Goal: Find specific page/section: Find specific page/section

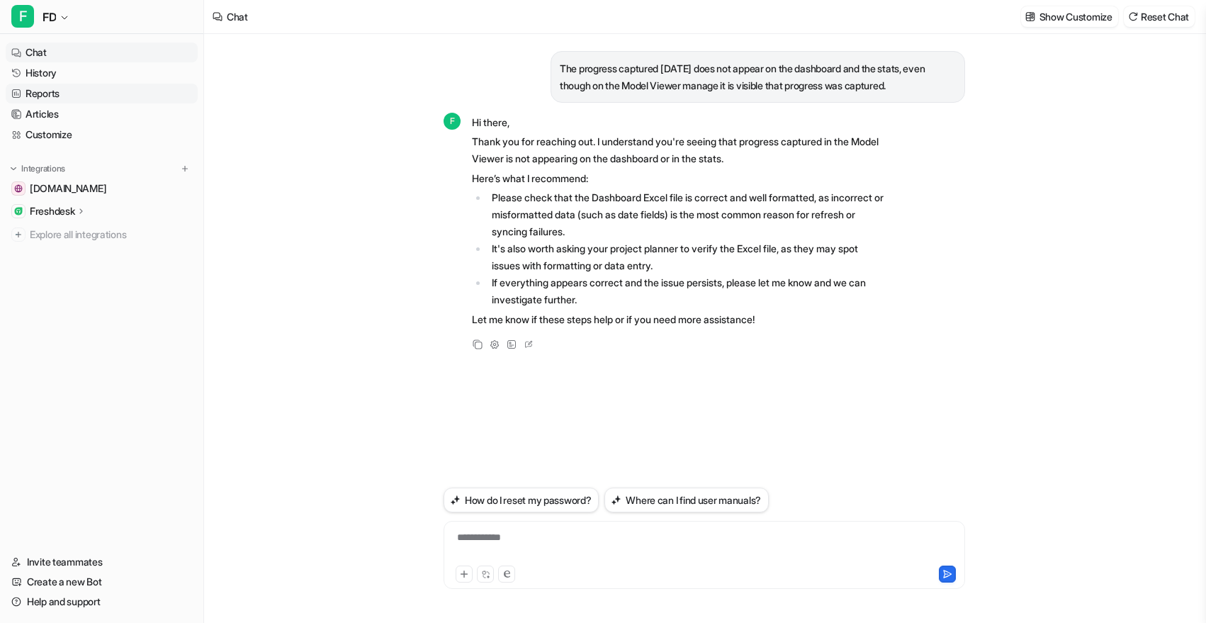
click at [62, 92] on link "Reports" at bounding box center [102, 94] width 192 height 20
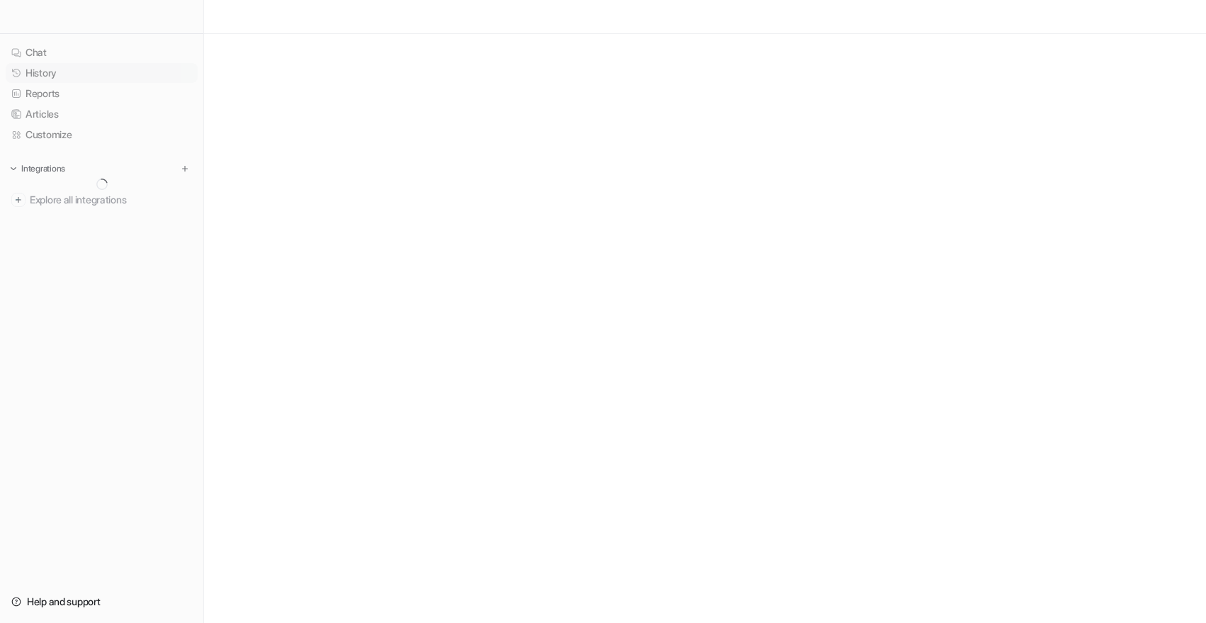
click at [87, 75] on link "History" at bounding box center [102, 73] width 192 height 20
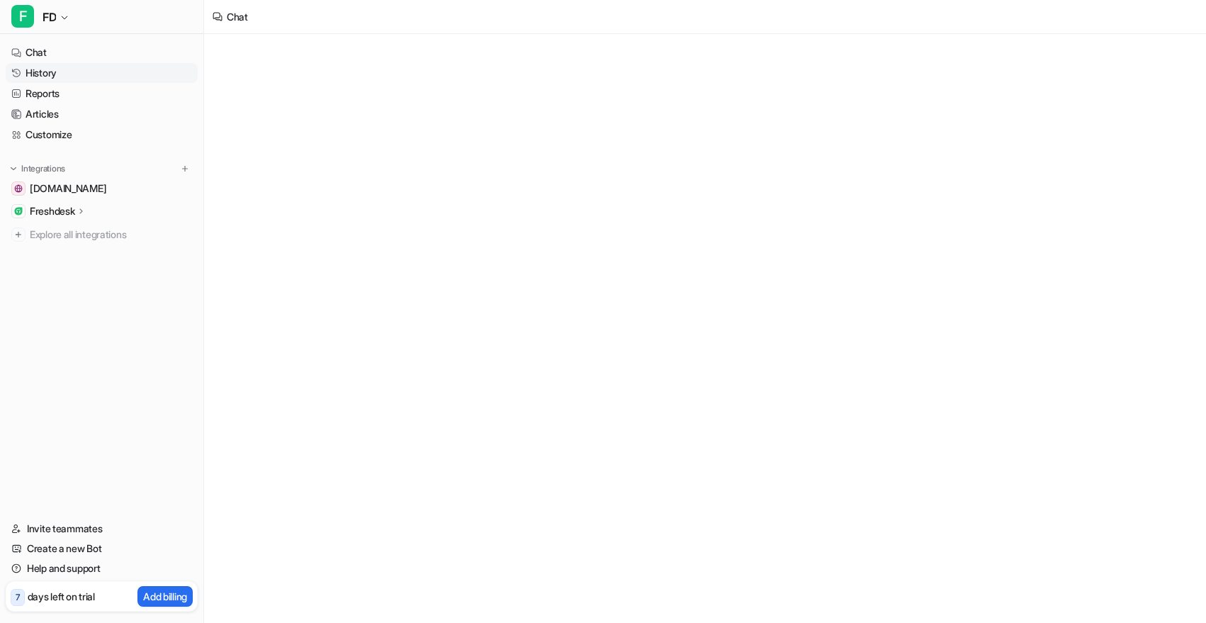
click at [72, 77] on link "History" at bounding box center [102, 73] width 192 height 20
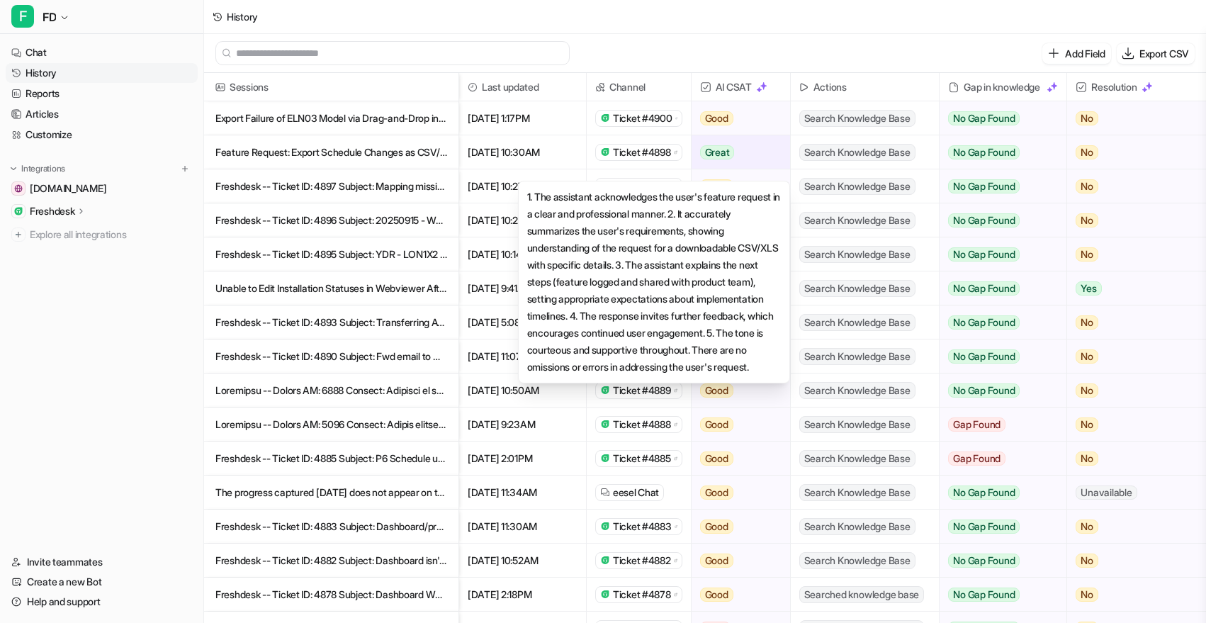
click at [770, 152] on div "Great" at bounding box center [736, 152] width 90 height 34
